Goal: Transaction & Acquisition: Download file/media

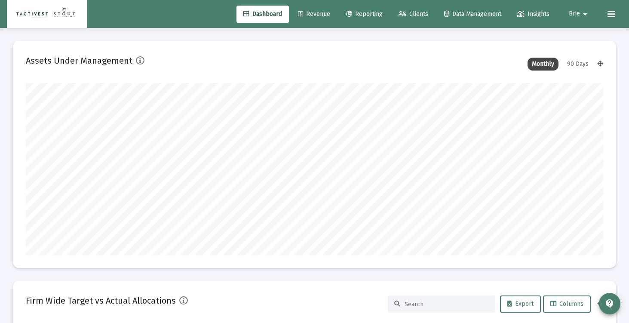
scroll to position [172, 311]
type input "[DATE]"
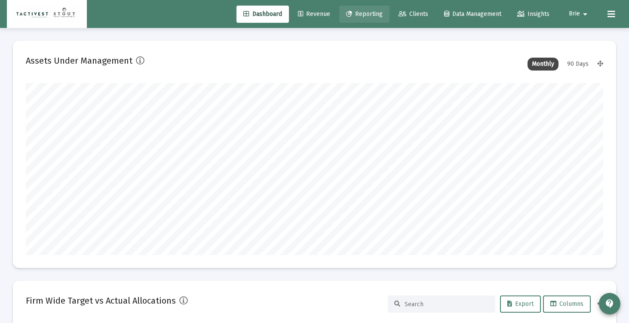
click at [370, 17] on span "Reporting" at bounding box center [364, 13] width 37 height 7
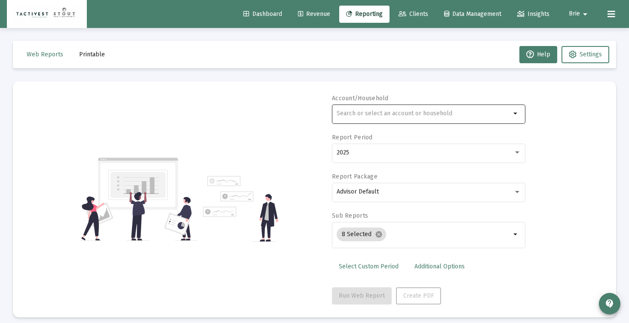
click at [425, 119] on div at bounding box center [424, 113] width 174 height 21
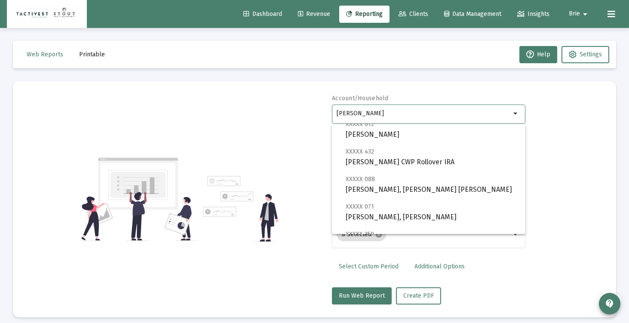
scroll to position [138, 0]
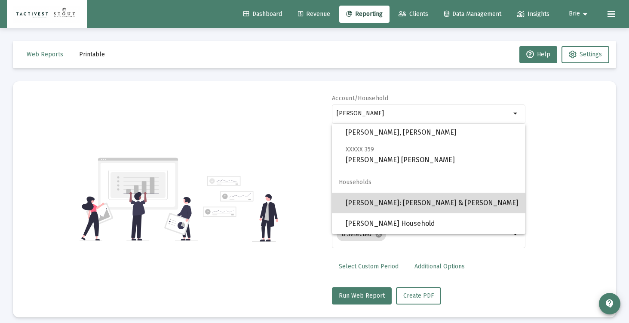
click at [384, 210] on span "[PERSON_NAME]: [PERSON_NAME] & [PERSON_NAME]" at bounding box center [432, 203] width 173 height 21
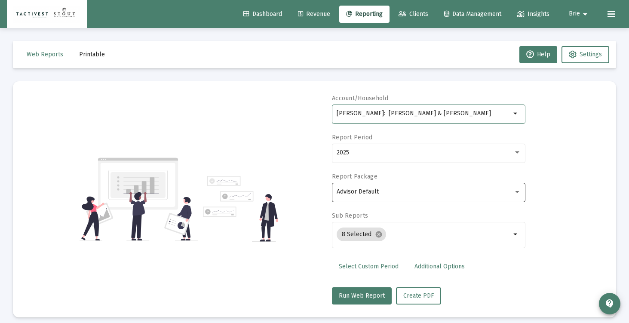
click at [370, 194] on span "Advisor Default" at bounding box center [358, 191] width 42 height 7
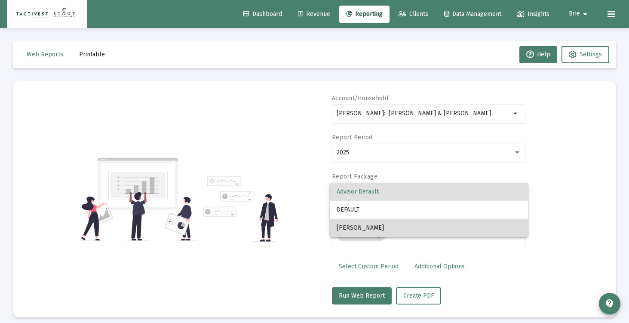
click at [370, 225] on span "[PERSON_NAME]" at bounding box center [429, 228] width 185 height 18
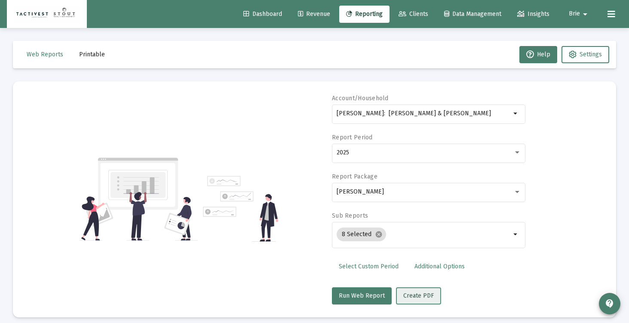
click at [418, 296] on span "Create PDF" at bounding box center [419, 295] width 31 height 7
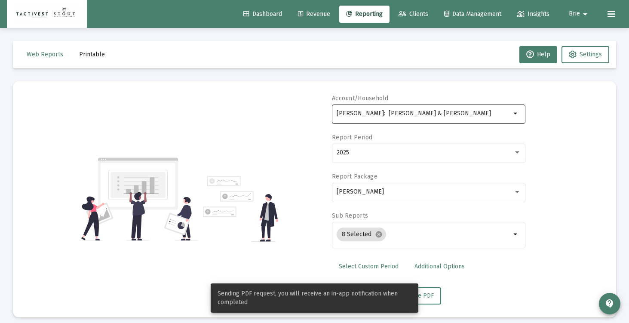
click at [399, 111] on input "[PERSON_NAME]: [PERSON_NAME] & [PERSON_NAME]" at bounding box center [424, 113] width 174 height 7
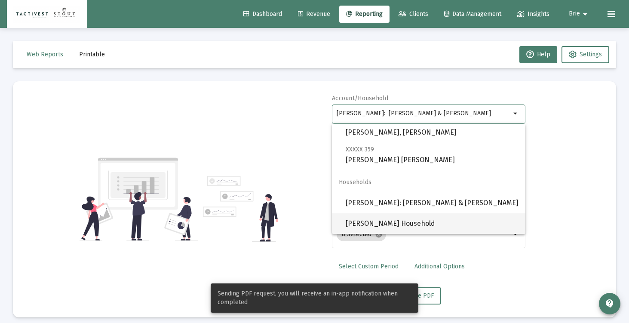
click at [401, 220] on span "[PERSON_NAME] Household" at bounding box center [432, 223] width 173 height 21
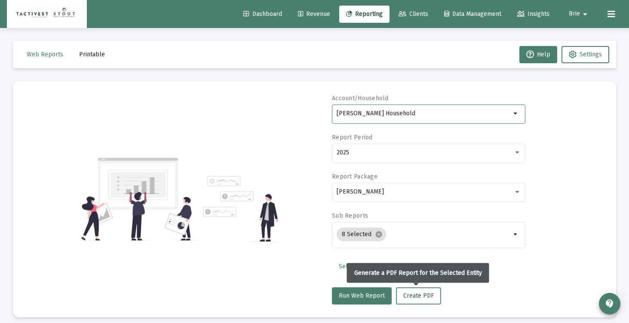
click at [427, 296] on span "Create PDF" at bounding box center [419, 295] width 31 height 7
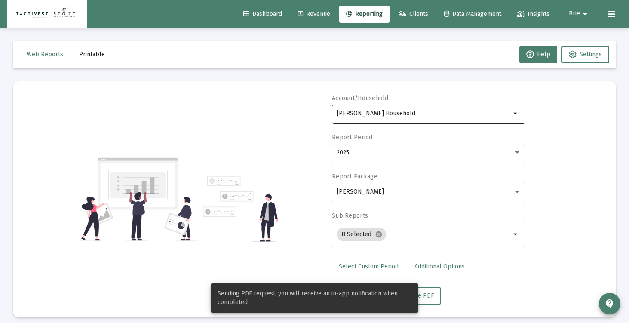
click at [372, 118] on div "[PERSON_NAME] Household" at bounding box center [424, 113] width 174 height 21
click at [372, 118] on div "[PERSON_NAME] Householdpind" at bounding box center [424, 113] width 174 height 21
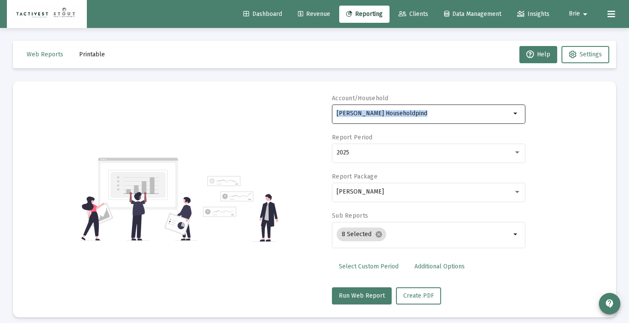
click at [372, 118] on div "[PERSON_NAME] Householdpind" at bounding box center [424, 113] width 174 height 21
click at [367, 112] on input "[PERSON_NAME] Householdpindp" at bounding box center [424, 113] width 174 height 7
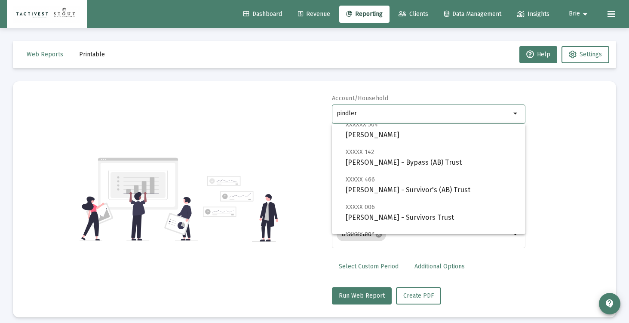
scroll to position [324, 0]
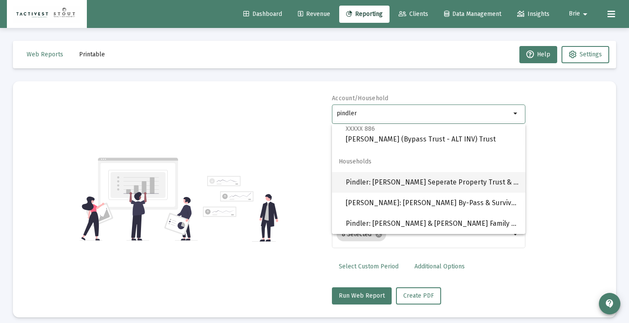
click at [395, 184] on span "Pindler: [PERSON_NAME] Seperate Property Trust & MDP [PERSON_NAME] LLC" at bounding box center [432, 182] width 173 height 21
type input "Pindler: [PERSON_NAME] Seperate Property Trust & MDP [PERSON_NAME] LLC"
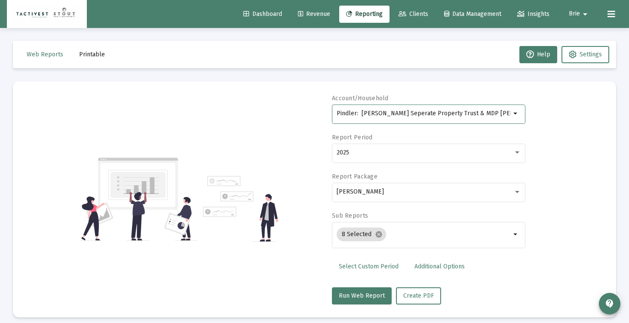
scroll to position [0, 9]
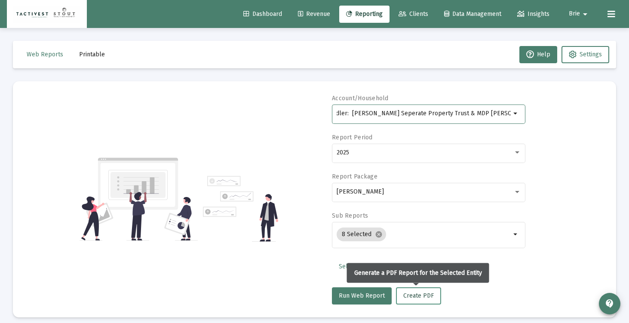
click at [413, 298] on span "Create PDF" at bounding box center [419, 295] width 31 height 7
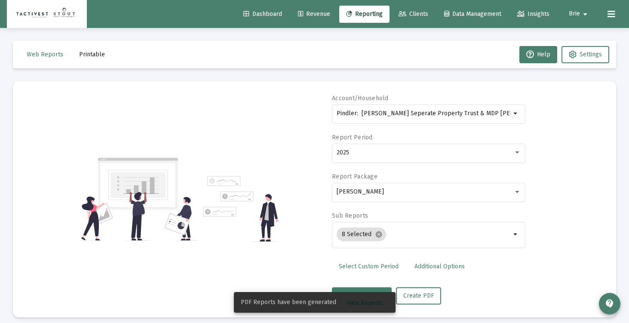
click at [83, 53] on span "Printable" at bounding box center [92, 54] width 26 height 7
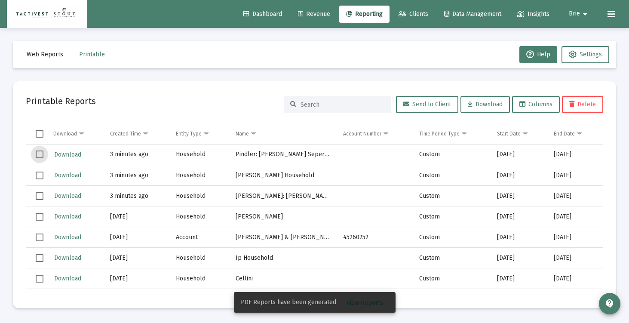
click at [41, 155] on span "Select row" at bounding box center [40, 155] width 8 height 8
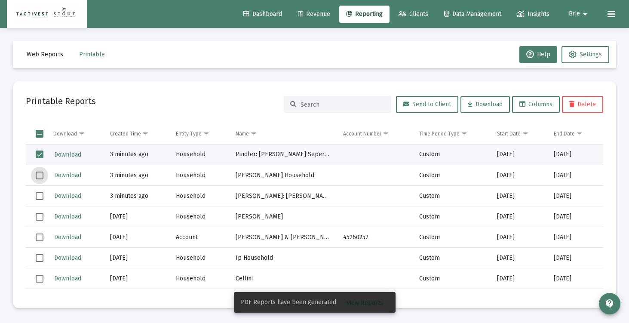
click at [41, 173] on span "Select row" at bounding box center [40, 176] width 8 height 8
click at [41, 196] on span "Select row" at bounding box center [40, 196] width 8 height 8
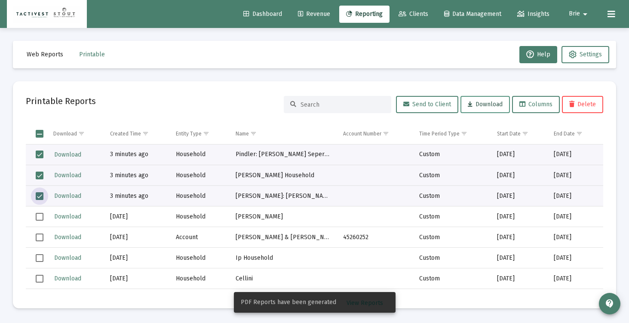
click at [487, 109] on button "Download" at bounding box center [485, 104] width 49 height 17
